Goal: Obtain resource: Obtain resource

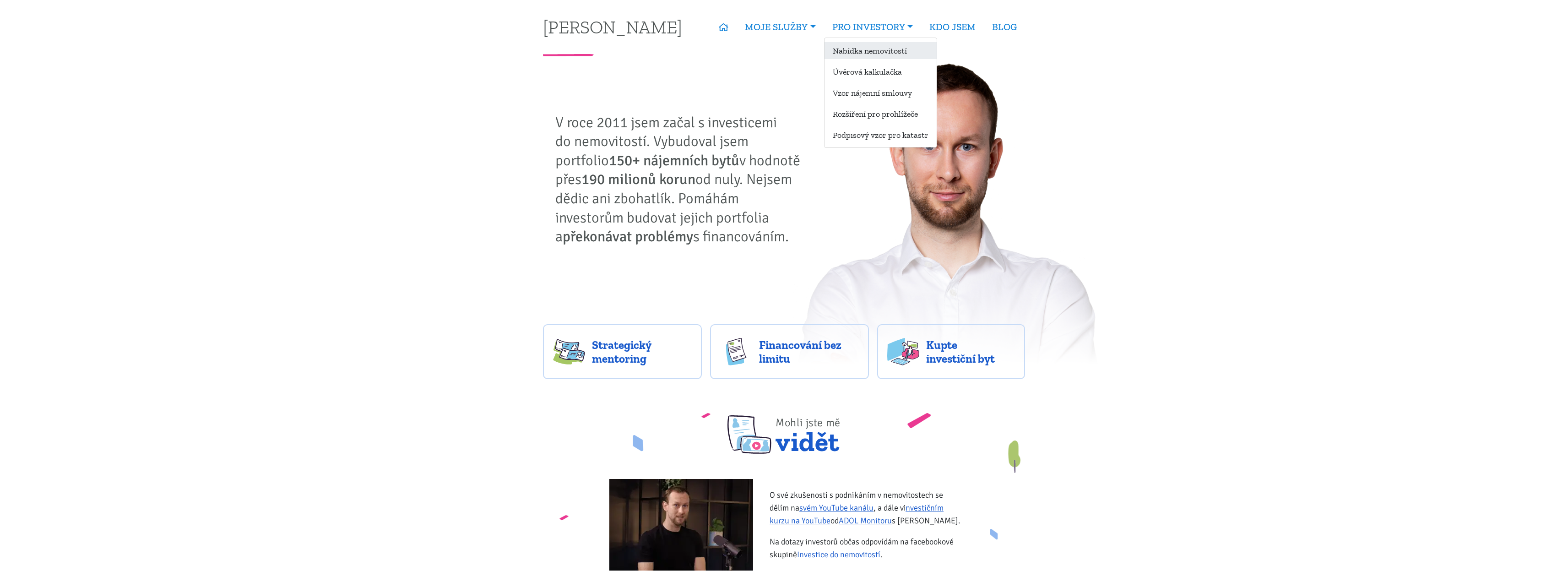
click at [865, 52] on link "Nabídka nemovitostí" at bounding box center [880, 50] width 112 height 17
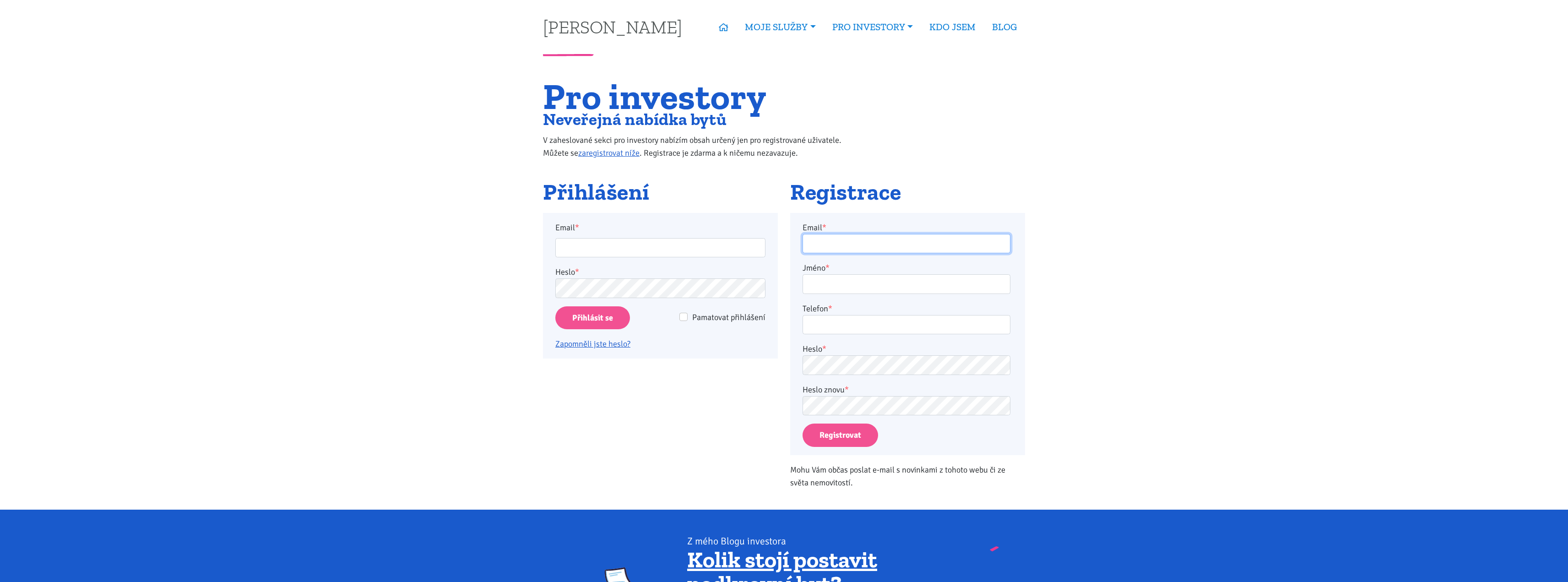
click at [913, 243] on input "Email *" at bounding box center [906, 244] width 208 height 20
click at [1090, 180] on body "[PERSON_NAME] ÚVOD MOJE SLUŽBY Strategický mentoring Financování bez limitu Kup…" at bounding box center [784, 495] width 1568 height 992
click at [898, 93] on link "Vzor nájemní smlouvy" at bounding box center [880, 92] width 112 height 17
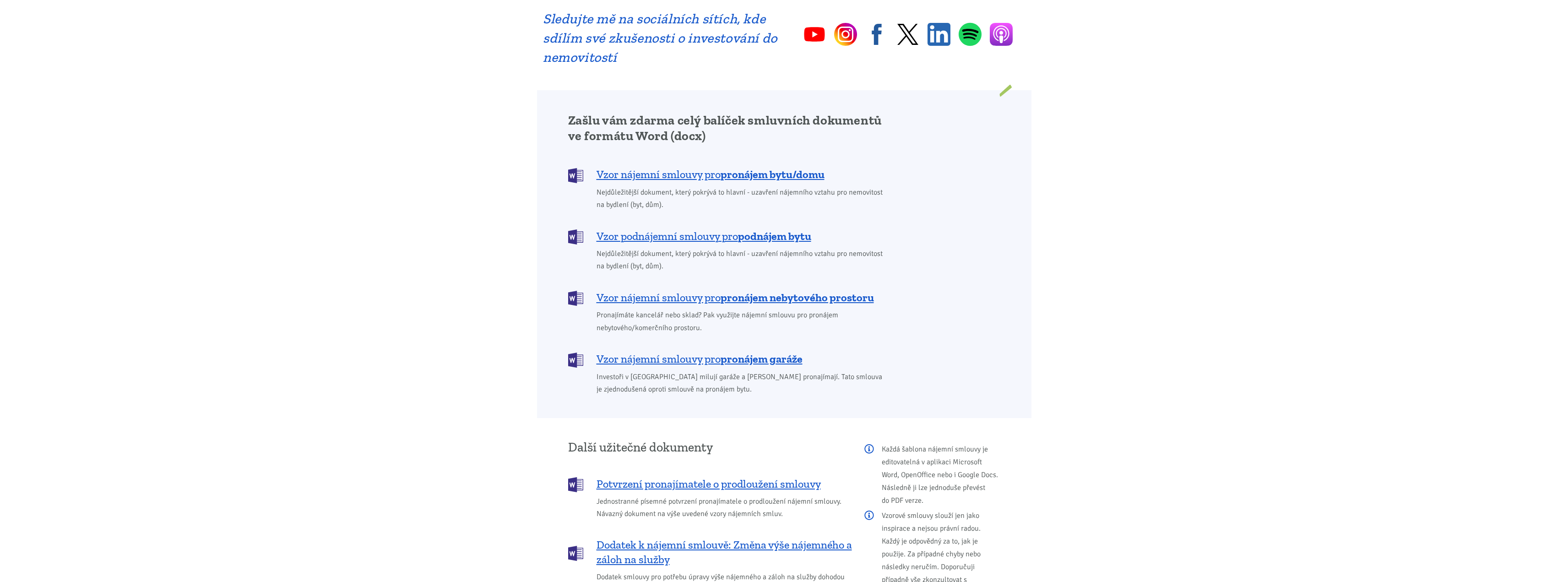
scroll to position [641, 0]
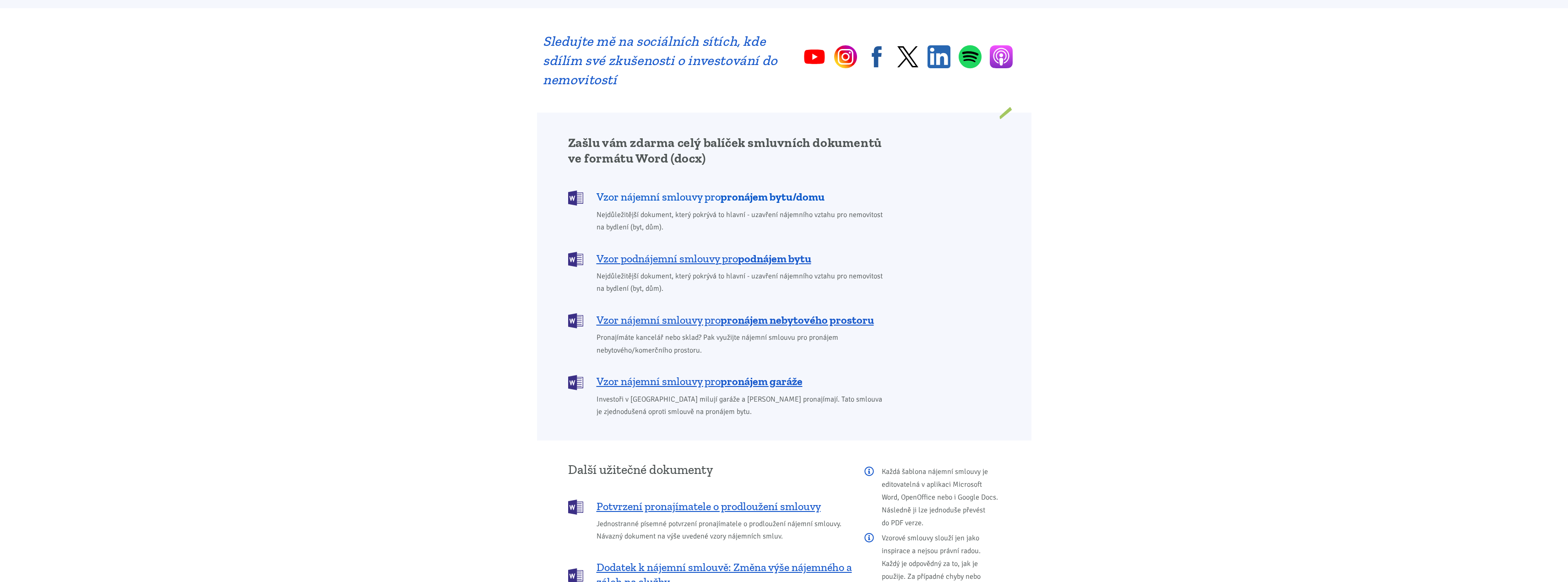
click at [711, 190] on span "Vzor nájemní smlouvy pro pronájem bytu/domu" at bounding box center [710, 197] width 228 height 15
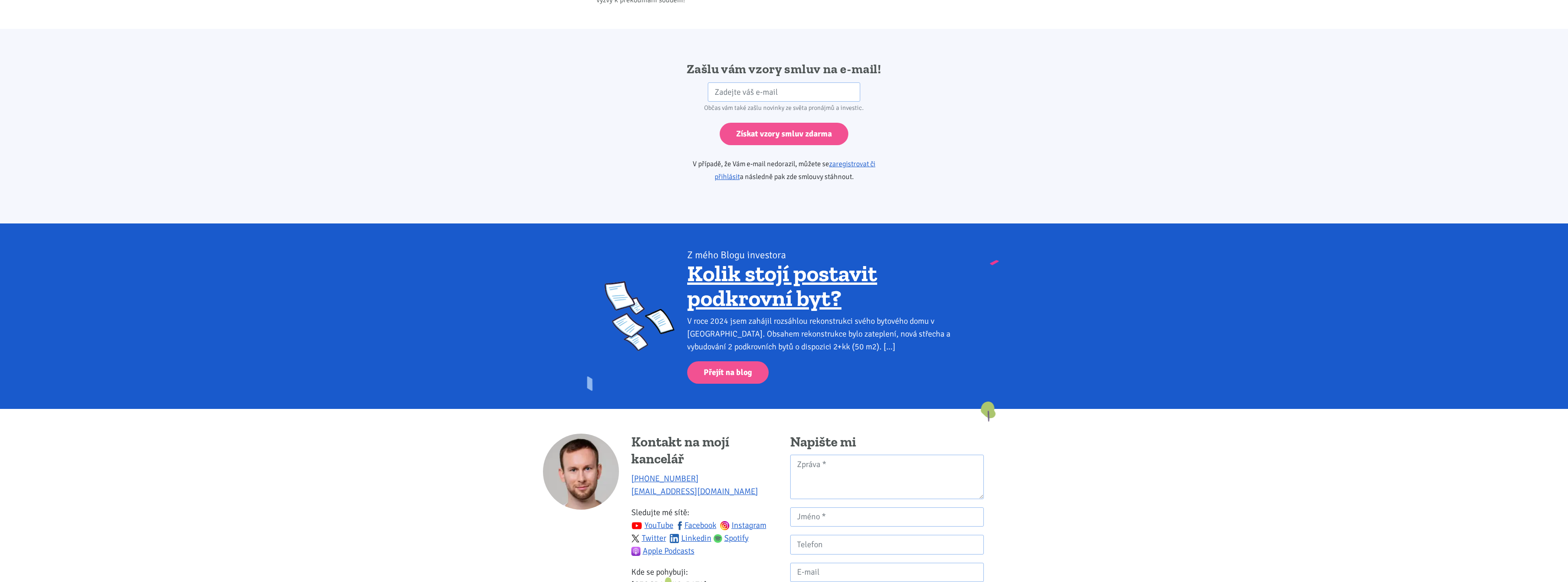
scroll to position [1530, 0]
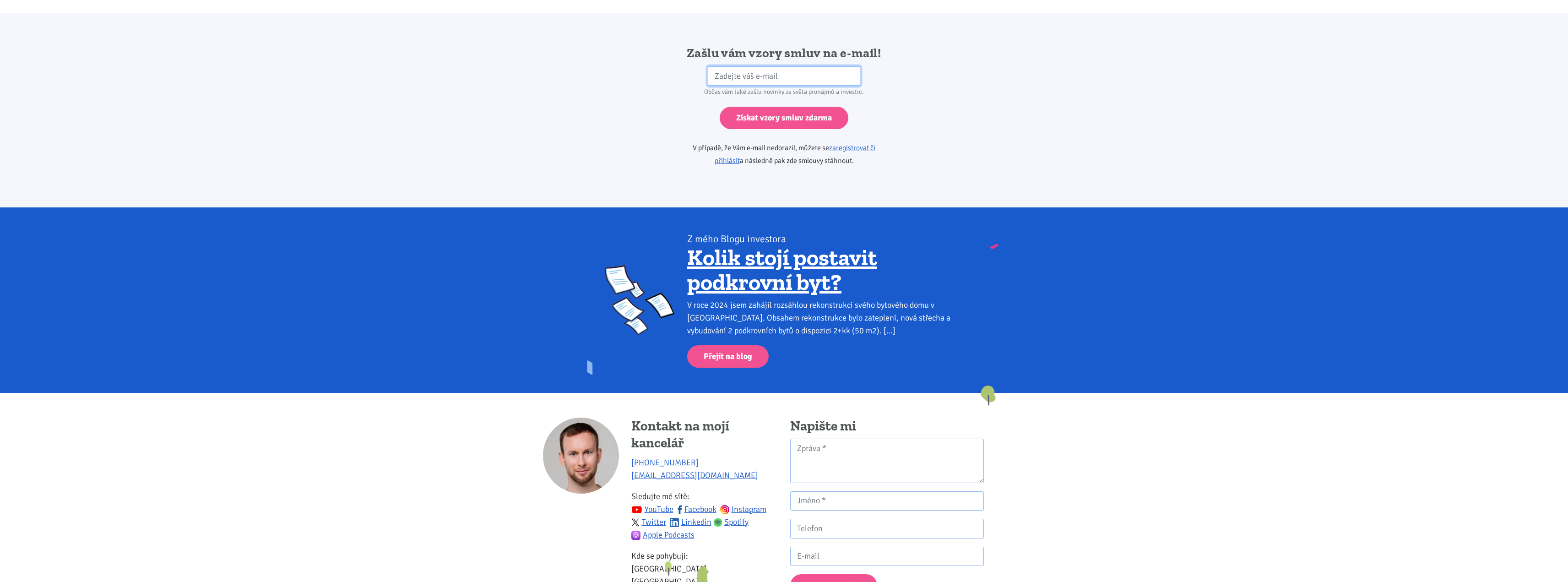
click at [833, 66] on input "email" at bounding box center [784, 76] width 153 height 20
type input "[PERSON_NAME][EMAIL_ADDRESS][PERSON_NAME][DOMAIN_NAME]"
click at [765, 107] on input "Získat vzory smluv zdarma" at bounding box center [784, 118] width 129 height 23
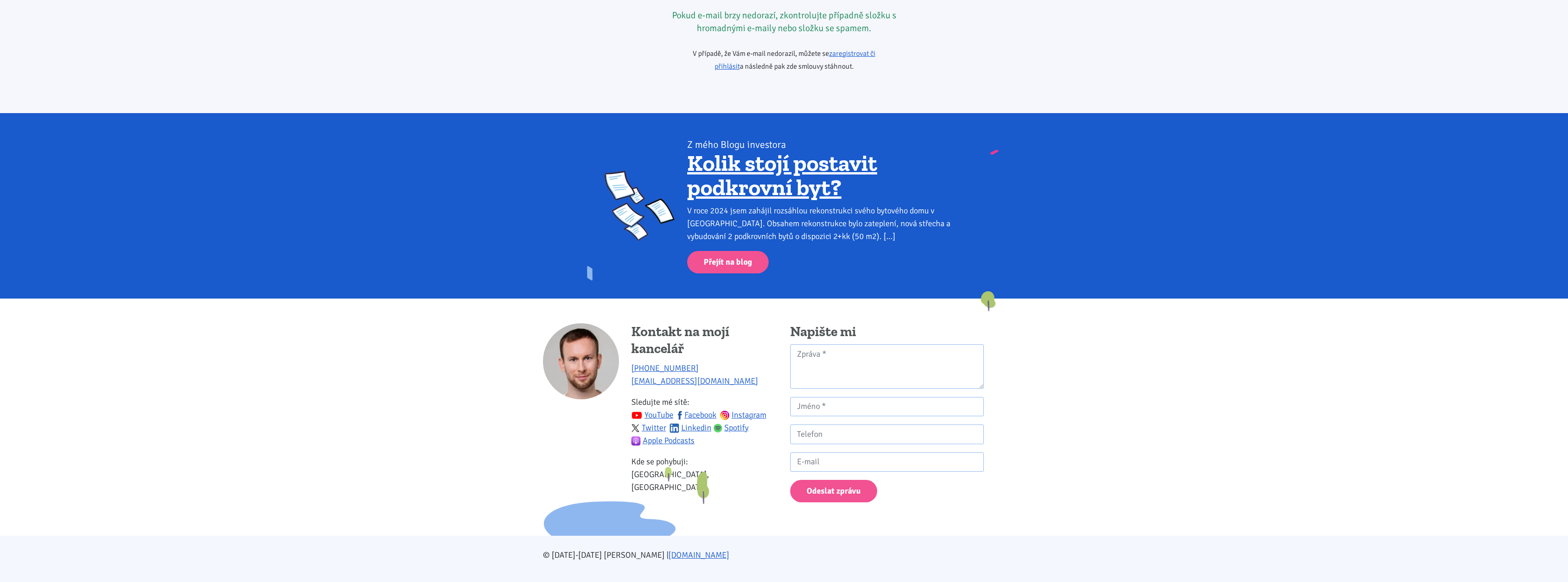
scroll to position [1338, 0]
